Goal: Information Seeking & Learning: Find specific page/section

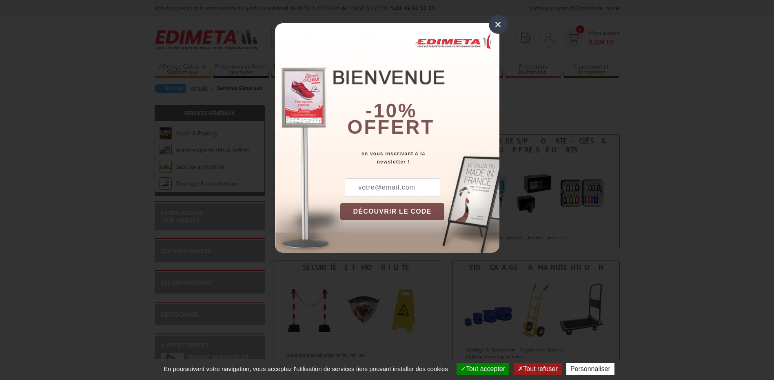
click at [497, 25] on div "×" at bounding box center [498, 24] width 19 height 19
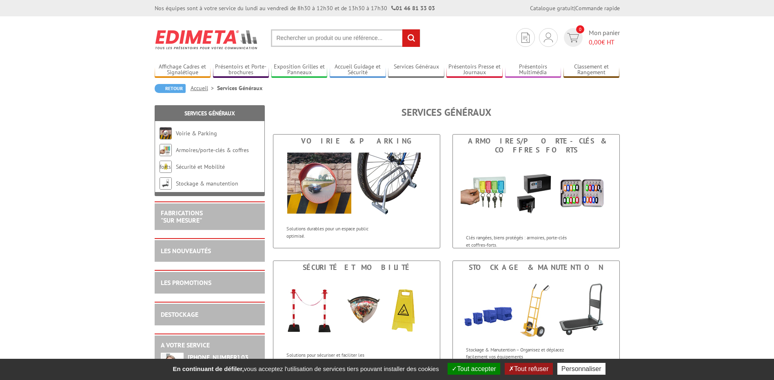
click at [324, 33] on input "text" at bounding box center [345, 38] width 149 height 18
click at [315, 41] on input "text" at bounding box center [345, 38] width 149 height 18
click at [364, 41] on input "text" at bounding box center [345, 38] width 149 height 18
click at [481, 370] on button "Tout accepter" at bounding box center [474, 369] width 53 height 12
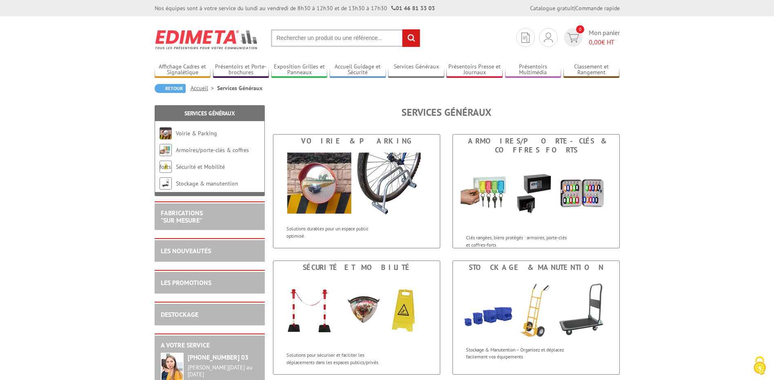
click at [284, 40] on input "text" at bounding box center [345, 38] width 149 height 18
click at [286, 40] on input "text" at bounding box center [345, 38] width 149 height 18
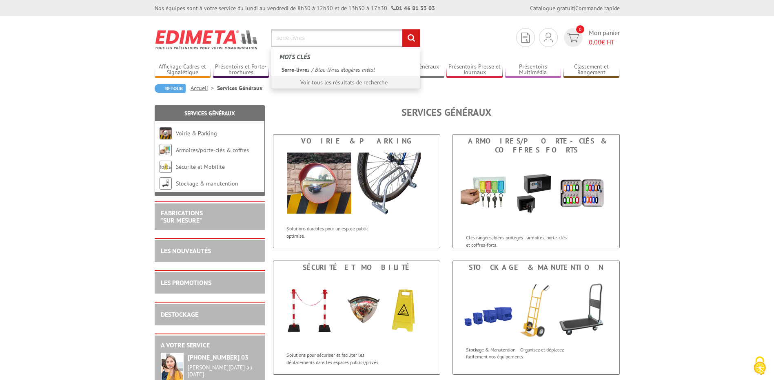
type input "serre-livres"
click at [402, 29] on input "rechercher" at bounding box center [411, 38] width 18 height 18
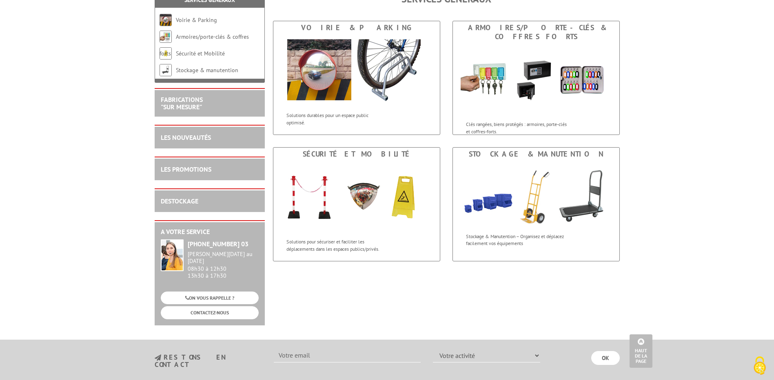
scroll to position [41, 0]
